Goal: Transaction & Acquisition: Obtain resource

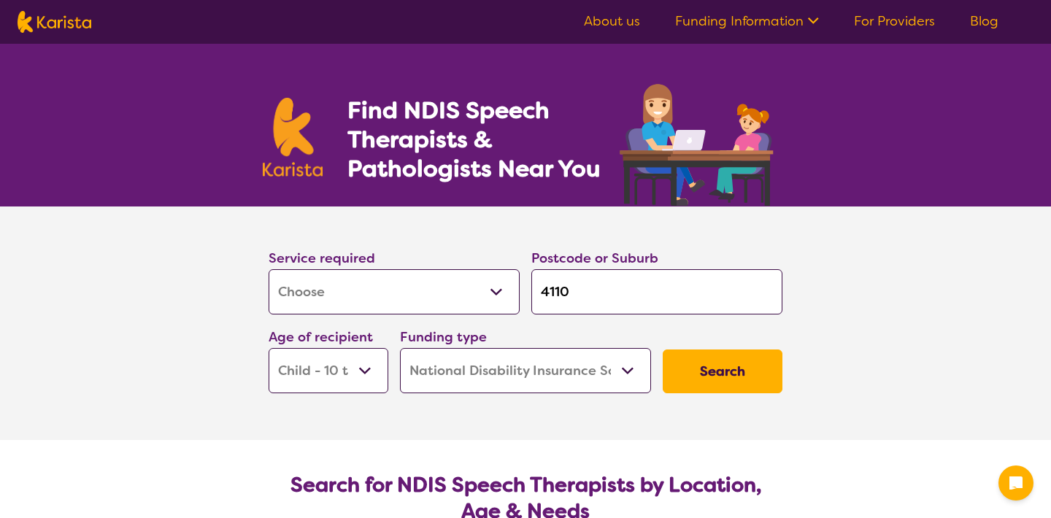
select select "[MEDICAL_DATA]"
select select "CH"
select select "NDIS"
select select "[MEDICAL_DATA]"
select select "CH"
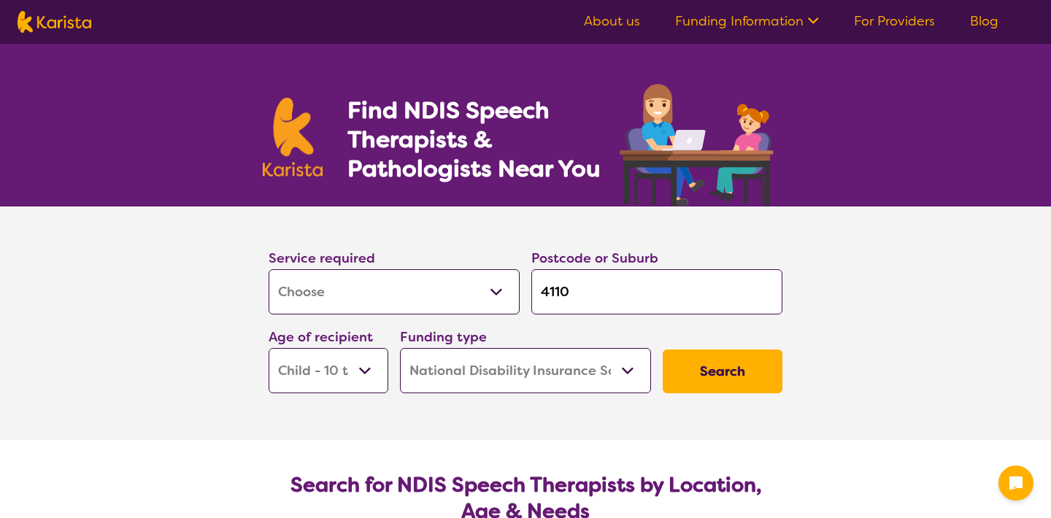
select select "NDIS"
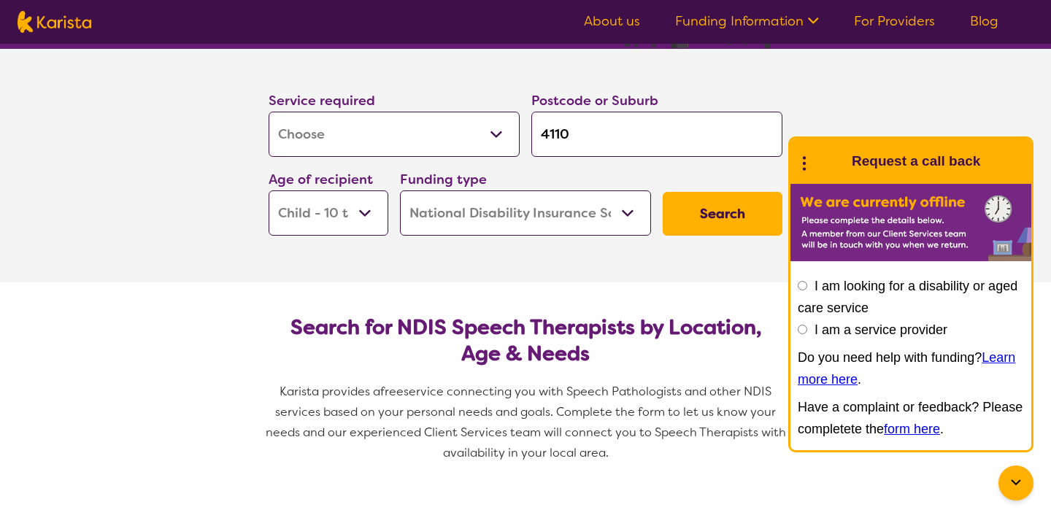
click at [269, 190] on select "Early Childhood - 0 to 9 Child - 10 to 11 Adolescent - 12 to 17 Adult - 18 to 6…" at bounding box center [329, 212] width 120 height 45
select select "EC"
click option "Early Childhood - 0 to 9" at bounding box center [0, 0] width 0 height 0
select select "EC"
click at [703, 222] on button "Search" at bounding box center [723, 214] width 120 height 44
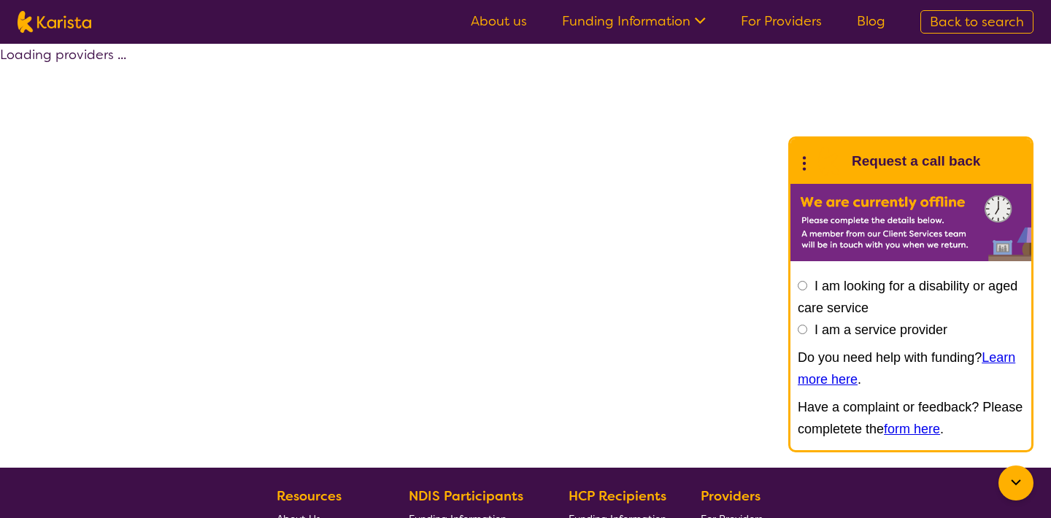
select select "by_score"
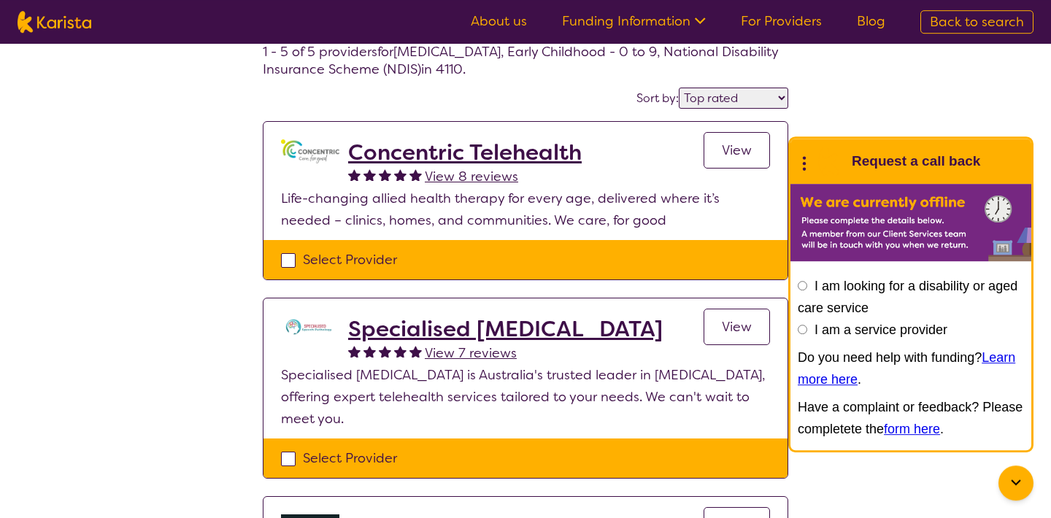
scroll to position [79, 0]
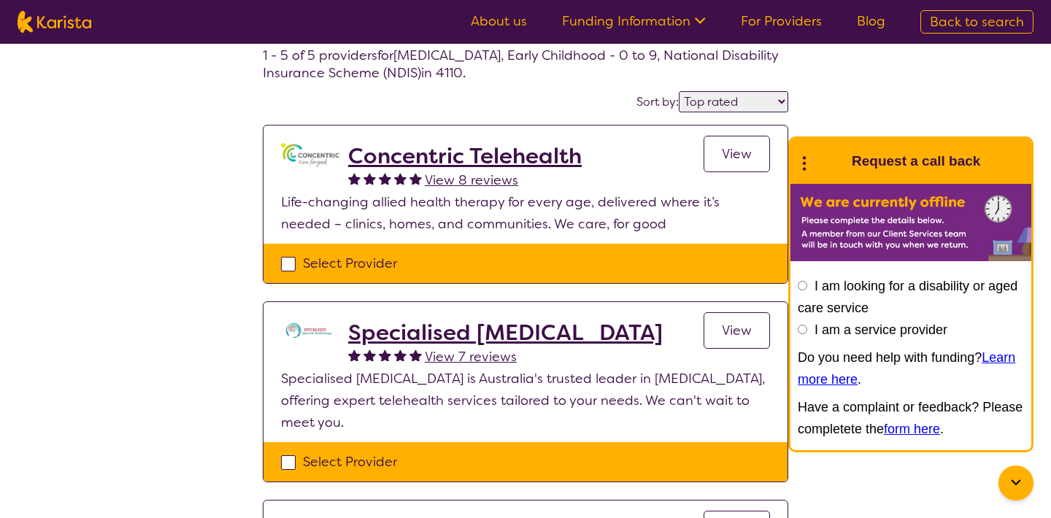
click at [718, 155] on link "View" at bounding box center [736, 154] width 66 height 36
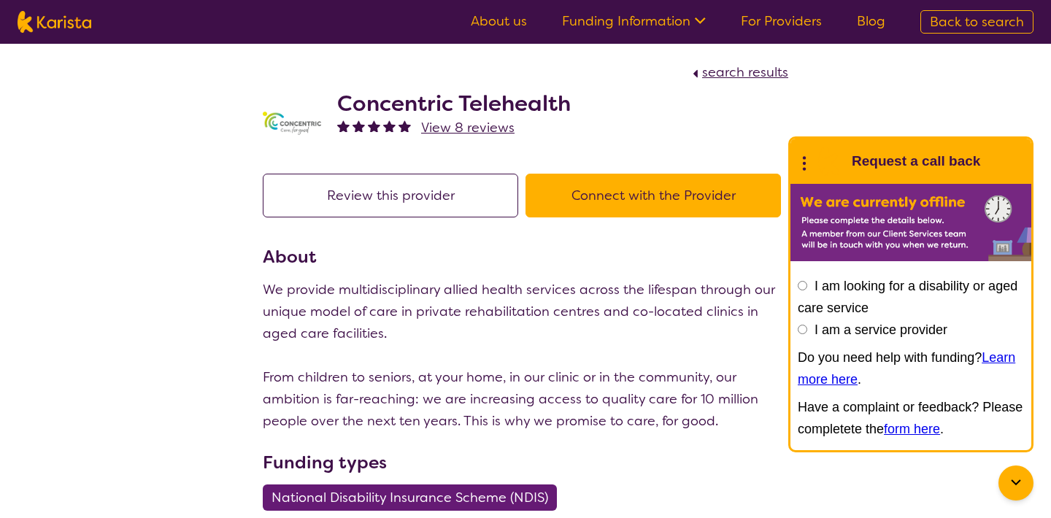
click at [678, 195] on button "Connect with the Provider" at bounding box center [652, 196] width 255 height 44
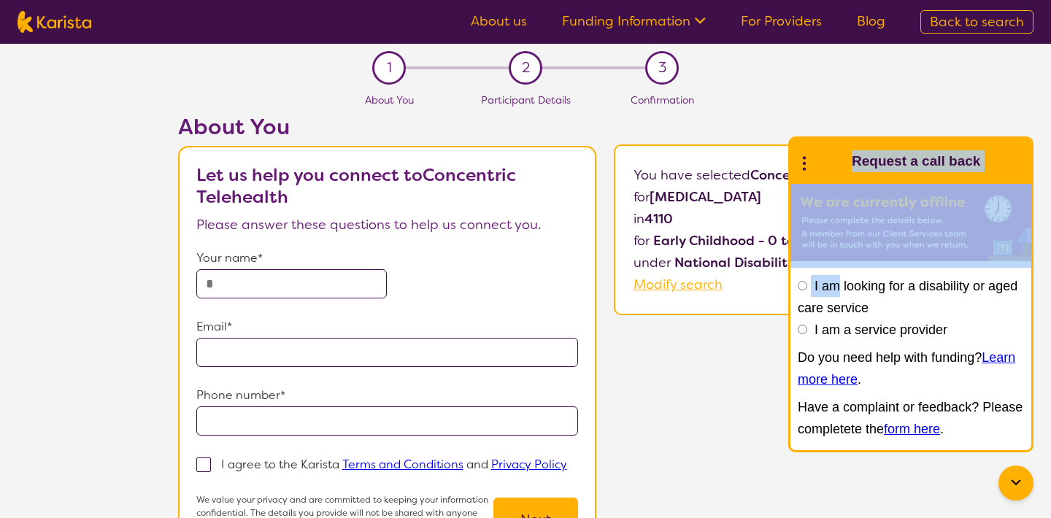
drag, startPoint x: 855, startPoint y: 152, endPoint x: 837, endPoint y: 288, distance: 137.7
click at [837, 288] on div "End Conversation Request a call back I am looking for a disability or aged care…" at bounding box center [910, 294] width 245 height 316
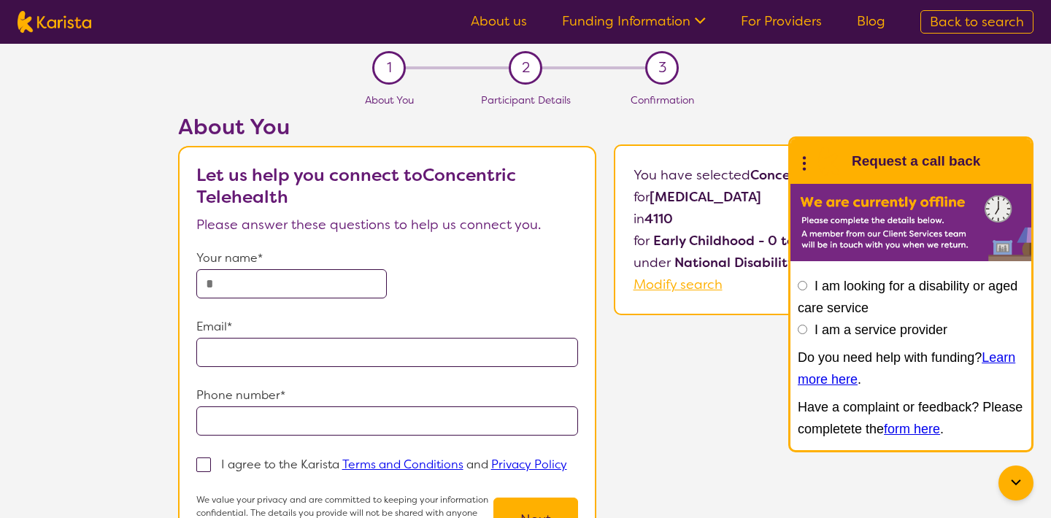
click at [688, 395] on div "About You Let us help you connect to Concentric Telehealth Please answer these …" at bounding box center [579, 353] width 941 height 479
